Goal: Task Accomplishment & Management: Manage account settings

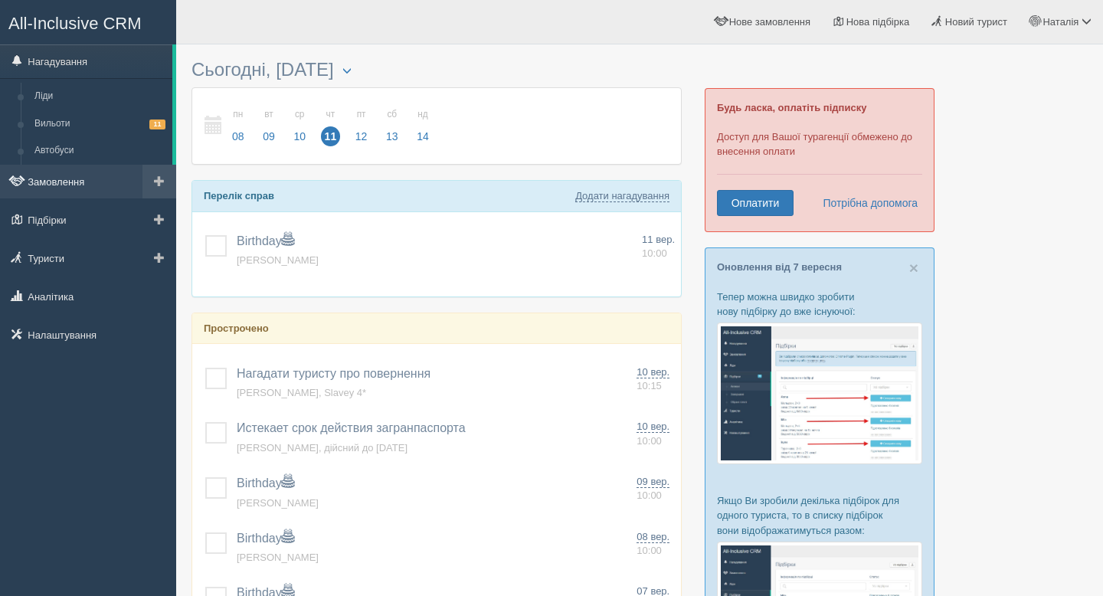
click at [41, 181] on link "Замовлення" at bounding box center [88, 182] width 176 height 34
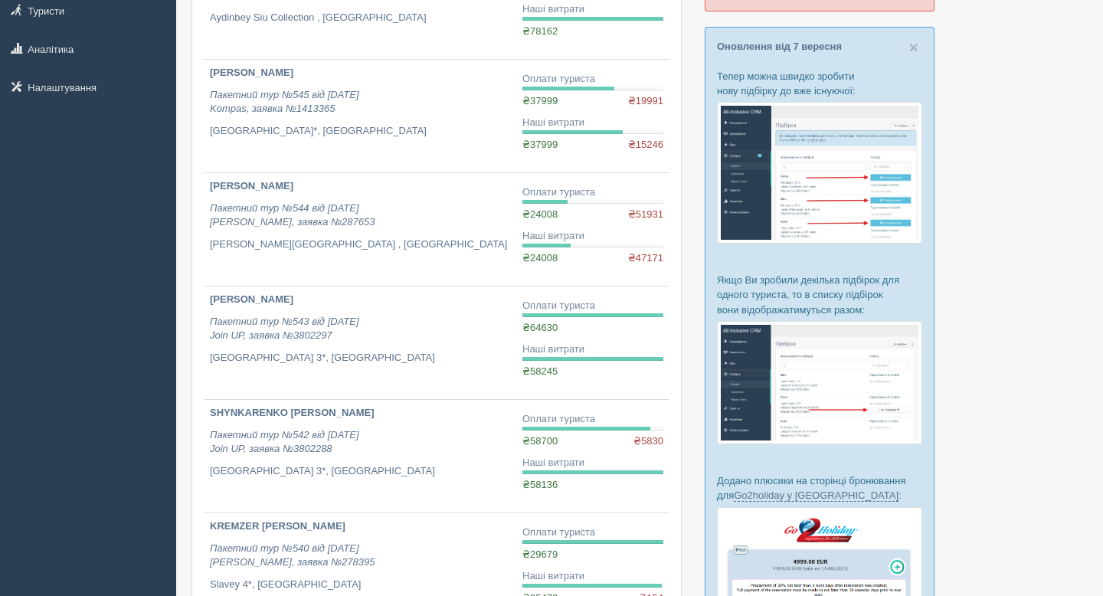
scroll to position [228, 0]
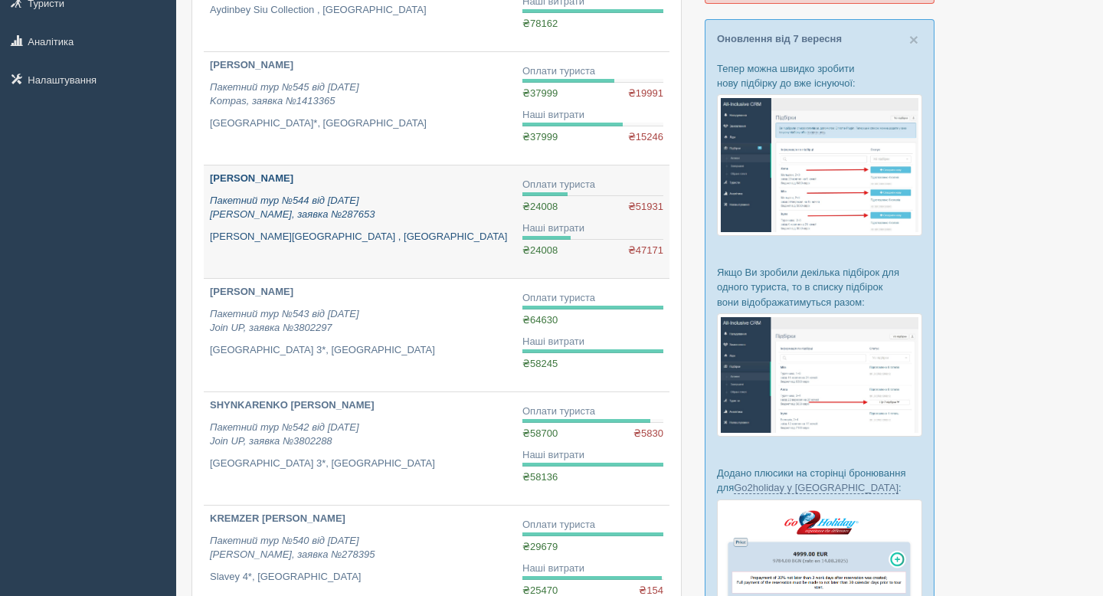
click at [293, 181] on b "[PERSON_NAME]" at bounding box center [251, 177] width 83 height 11
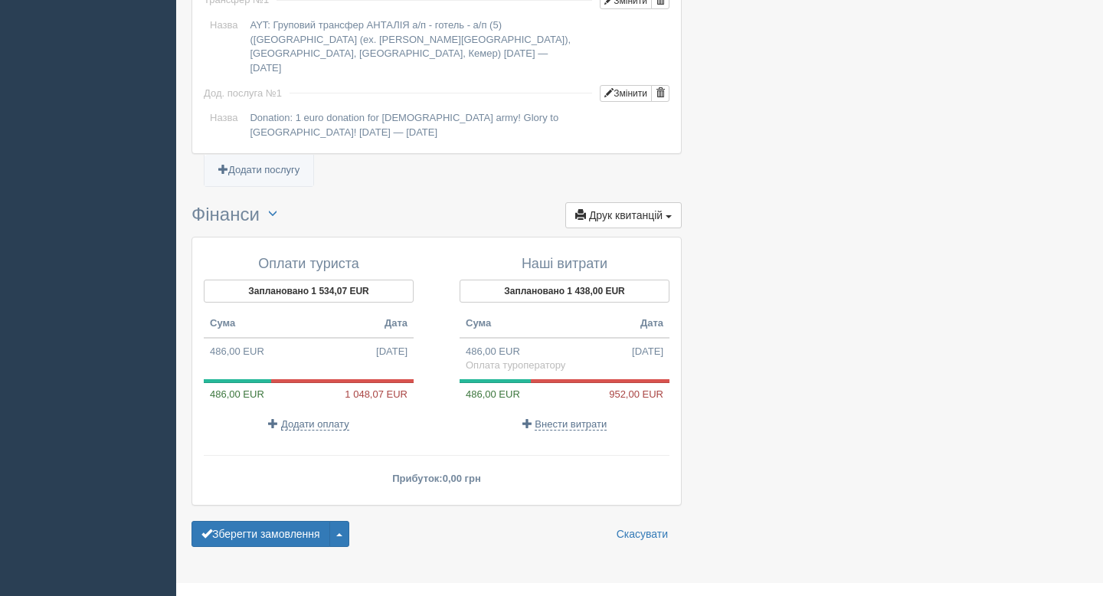
scroll to position [1335, 0]
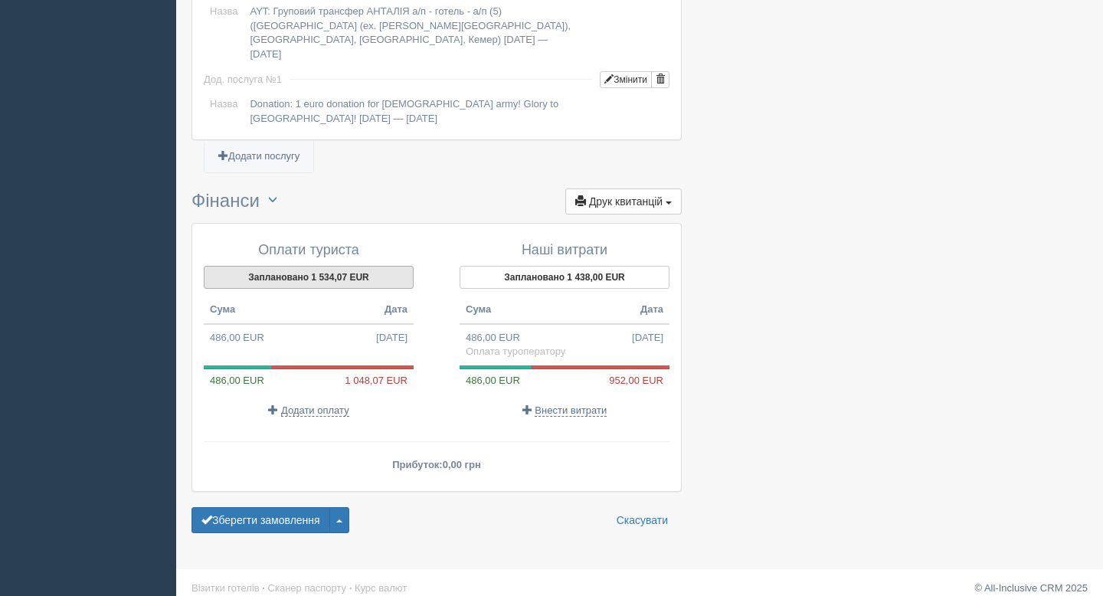
click at [341, 266] on button "Заплановано 1 534,07 EUR" at bounding box center [309, 277] width 210 height 23
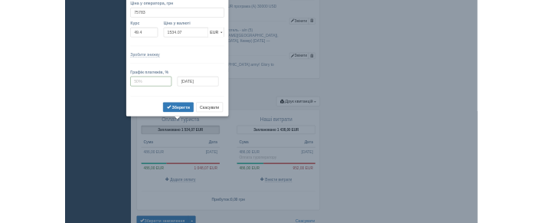
scroll to position [1270, 0]
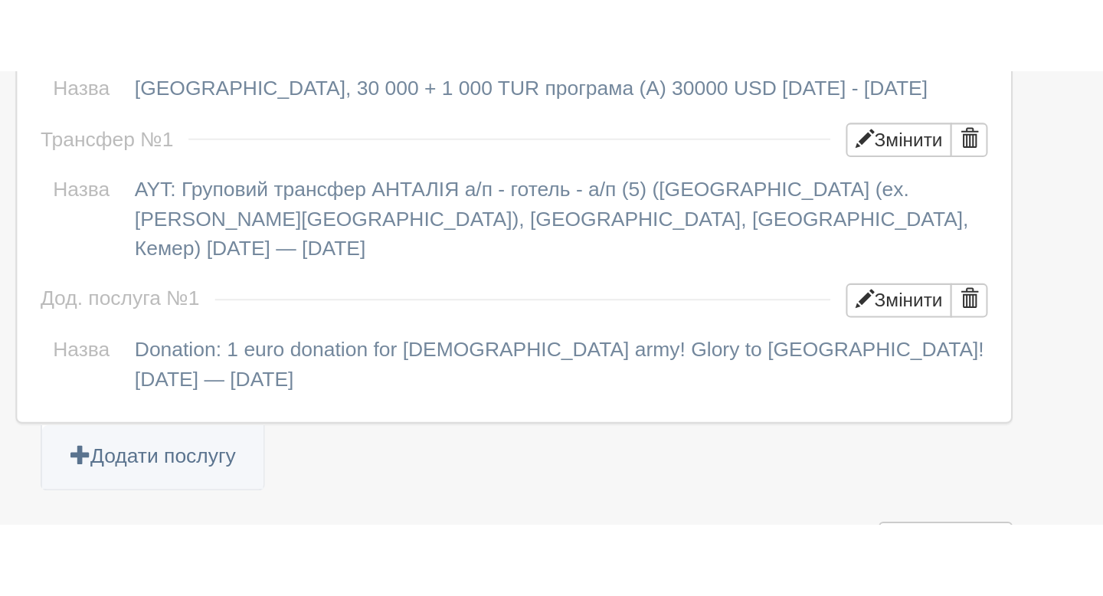
scroll to position [1241, 0]
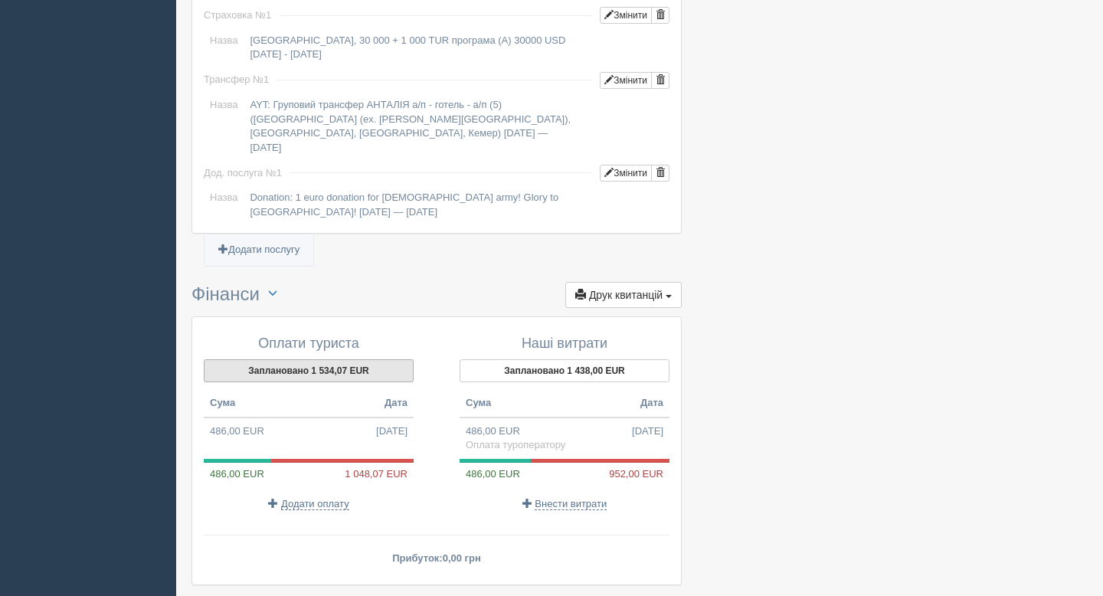
click at [329, 360] on button "Заплановано 1 534,07 EUR" at bounding box center [309, 370] width 210 height 23
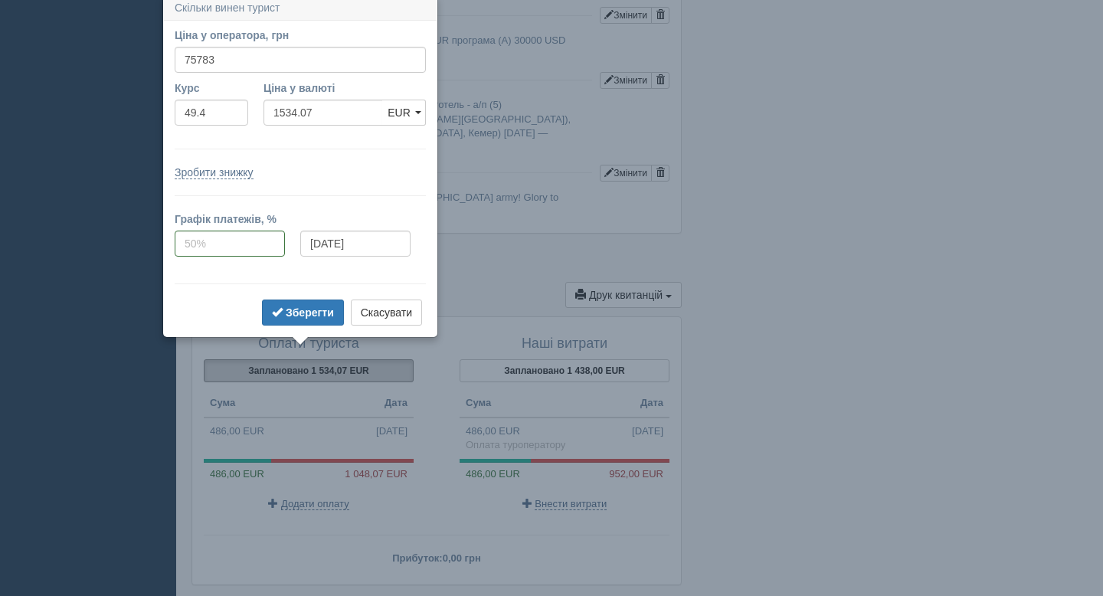
scroll to position [1236, 0]
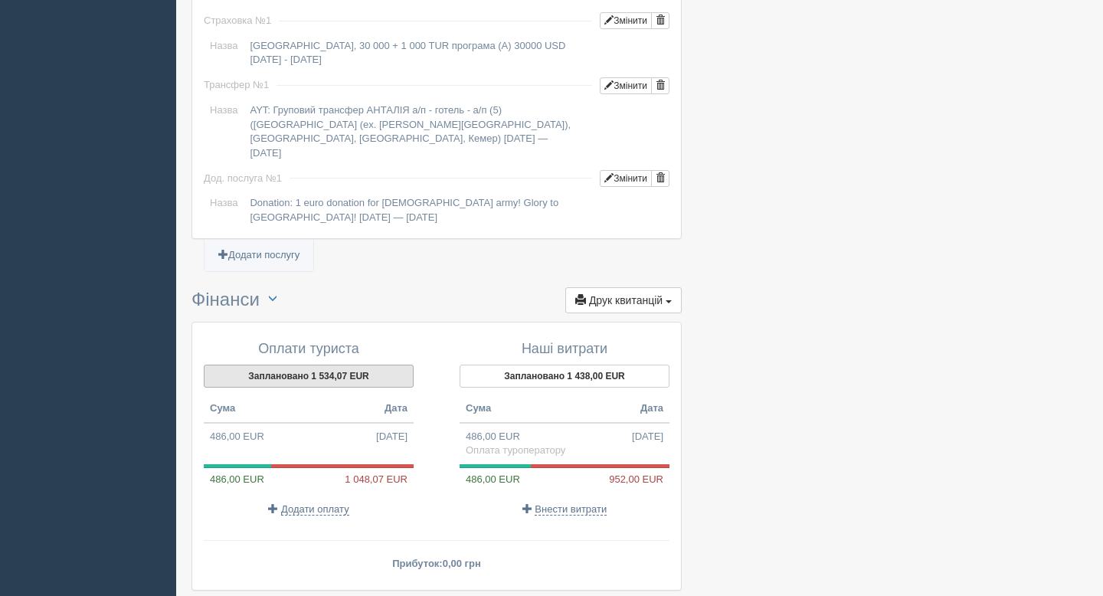
click at [374, 365] on button "Заплановано 1 534,07 EUR" at bounding box center [309, 376] width 210 height 23
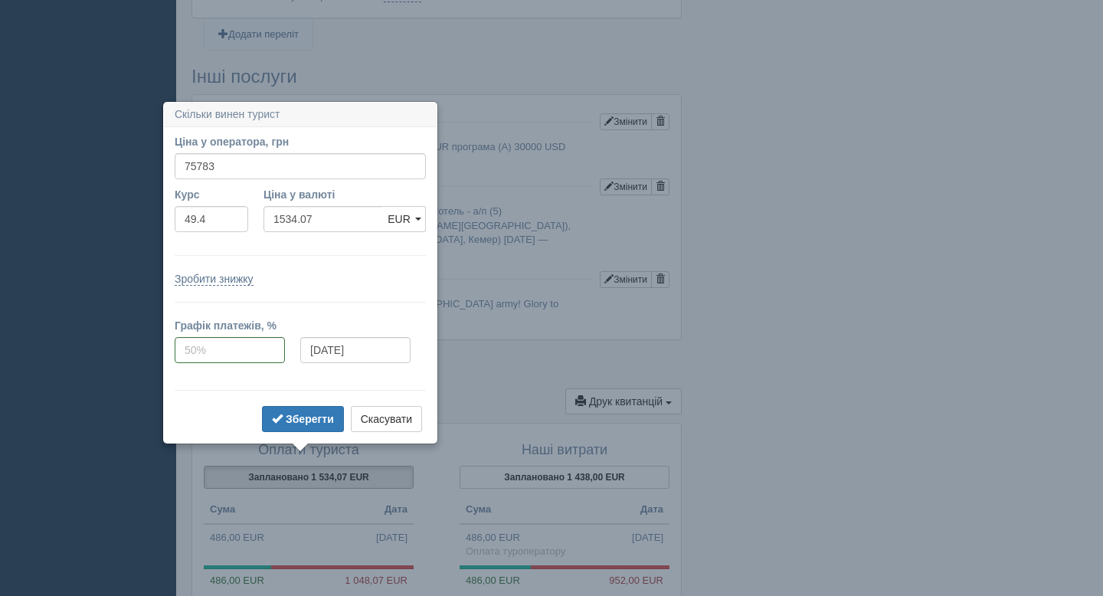
scroll to position [1136, 0]
click at [309, 427] on button "Зберегти" at bounding box center [303, 418] width 82 height 26
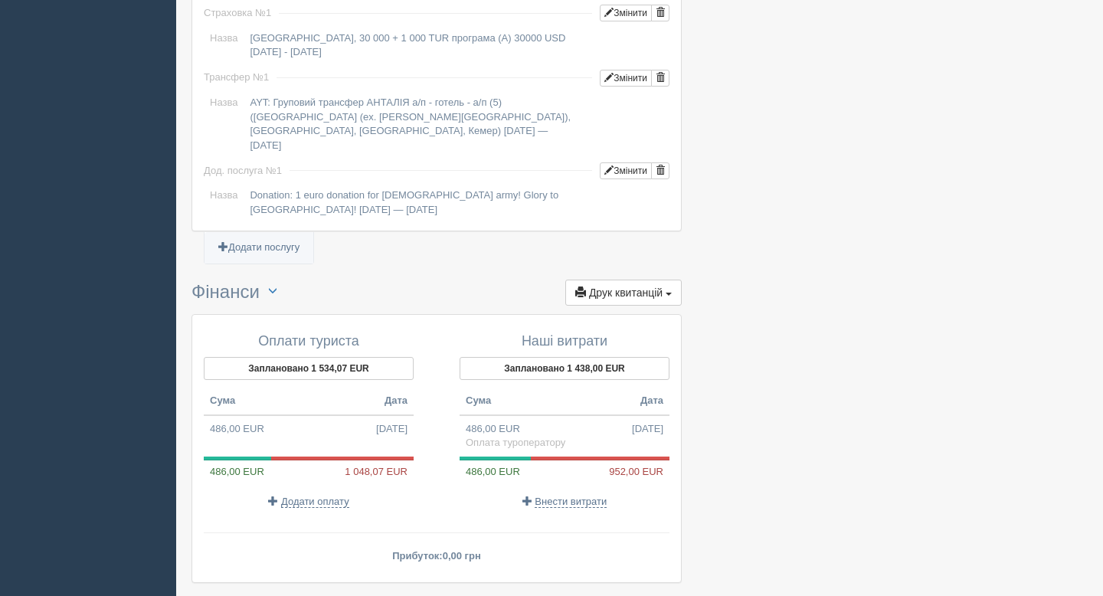
scroll to position [1335, 0]
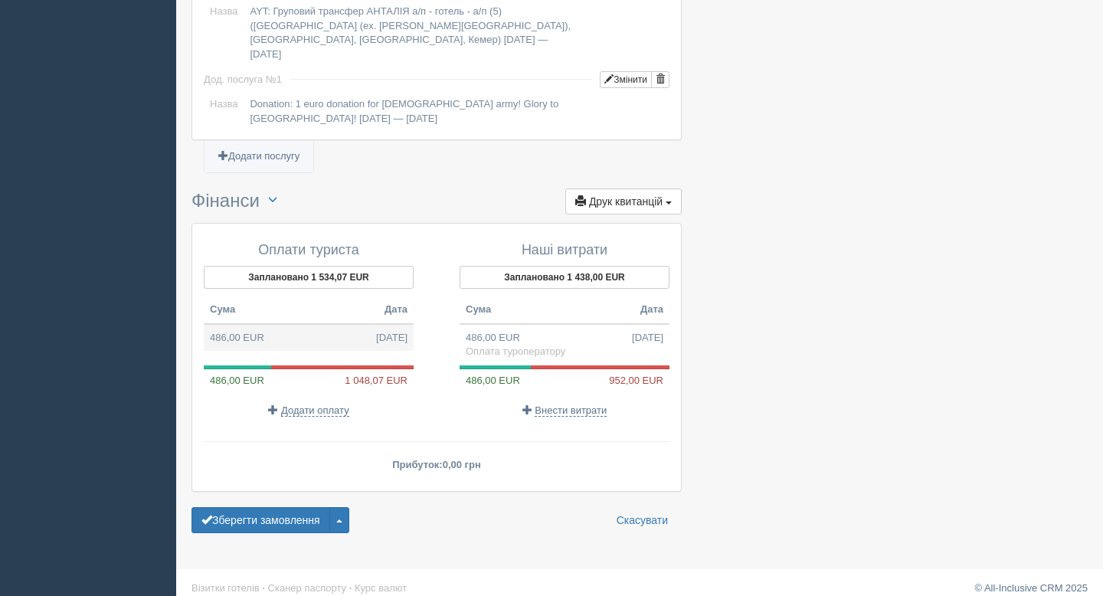
click at [376, 331] on span "12.08.2025" at bounding box center [391, 338] width 31 height 15
type input "24008.40"
type input "49.40"
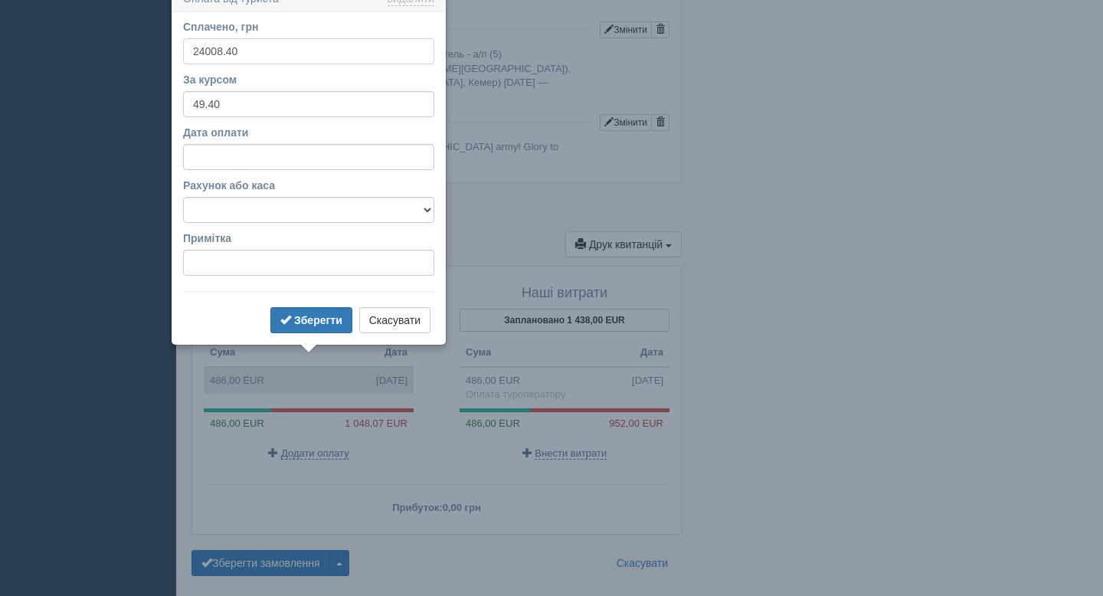
scroll to position [1277, 0]
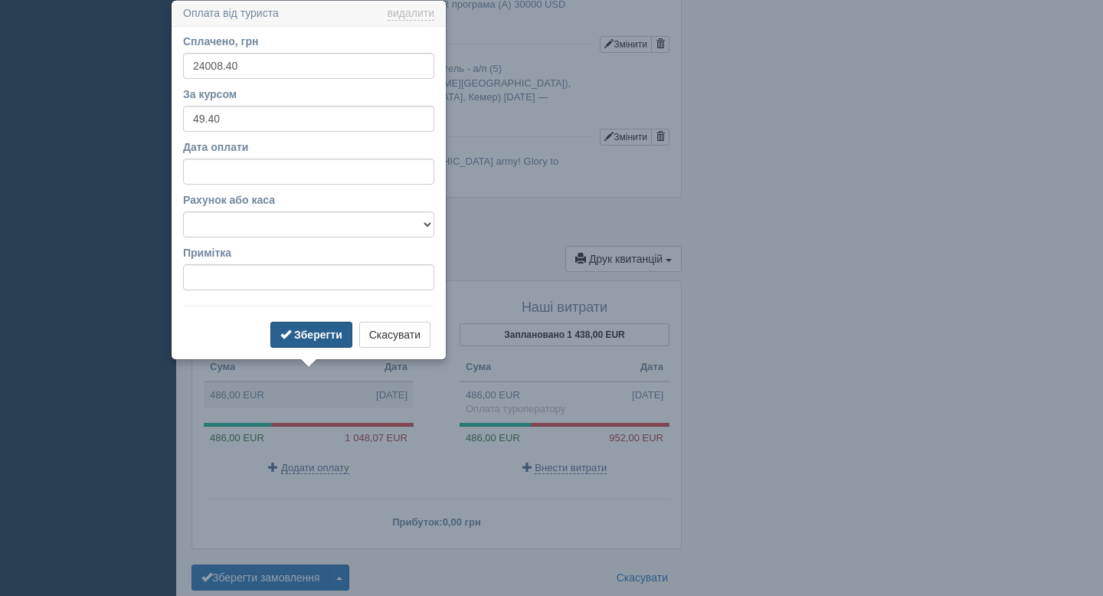
click at [316, 341] on button "Зберегти" at bounding box center [311, 335] width 82 height 26
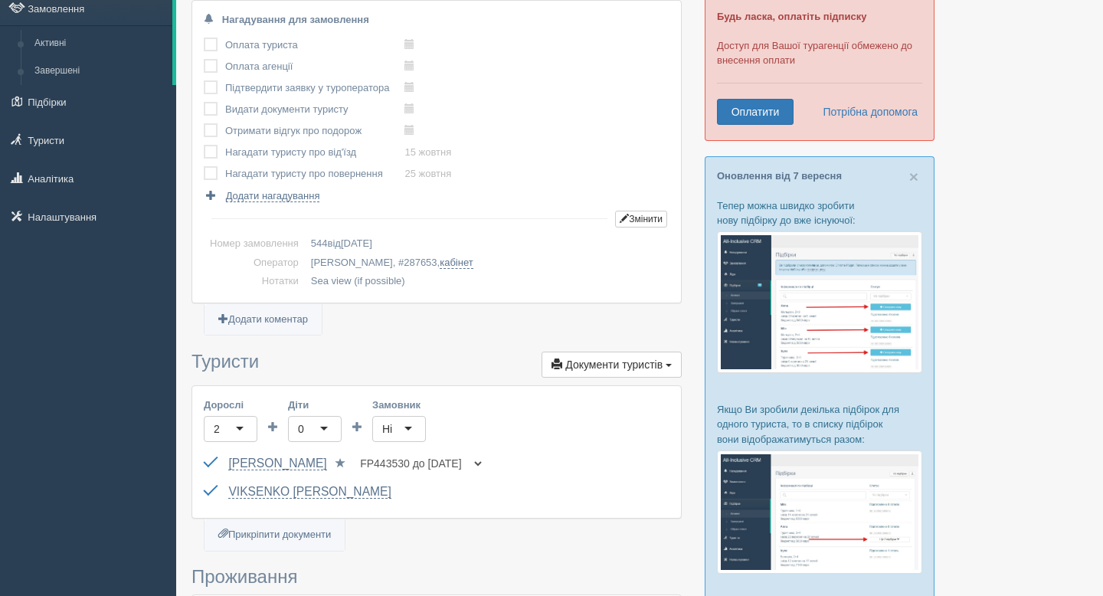
scroll to position [0, 0]
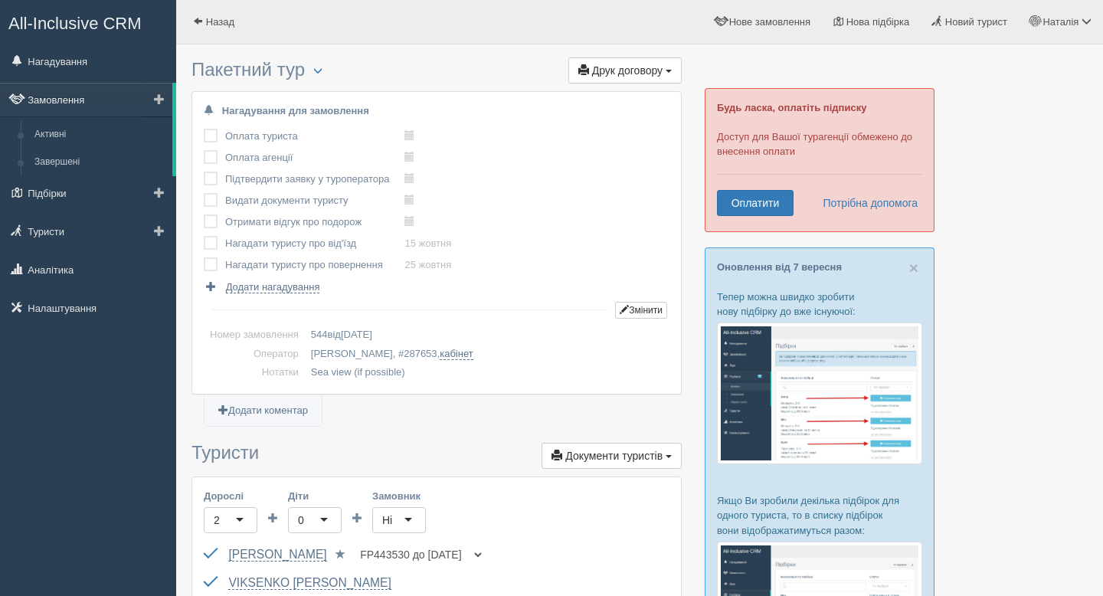
click at [62, 102] on link "Замовлення" at bounding box center [86, 100] width 172 height 34
